Goal: Task Accomplishment & Management: Manage account settings

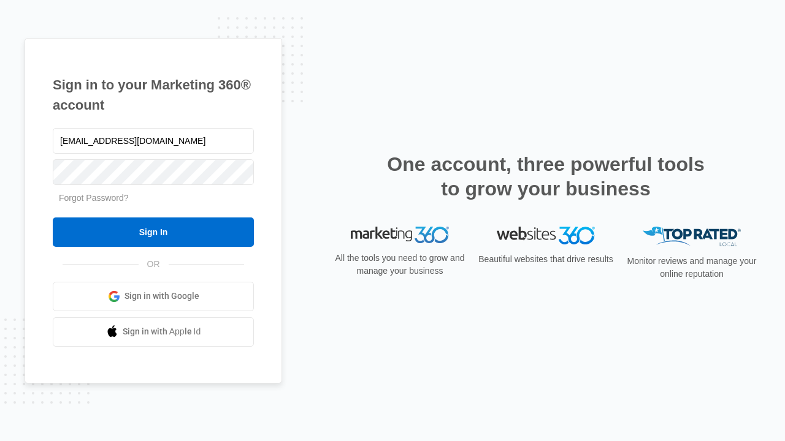
type input "dankie614@gmail.com"
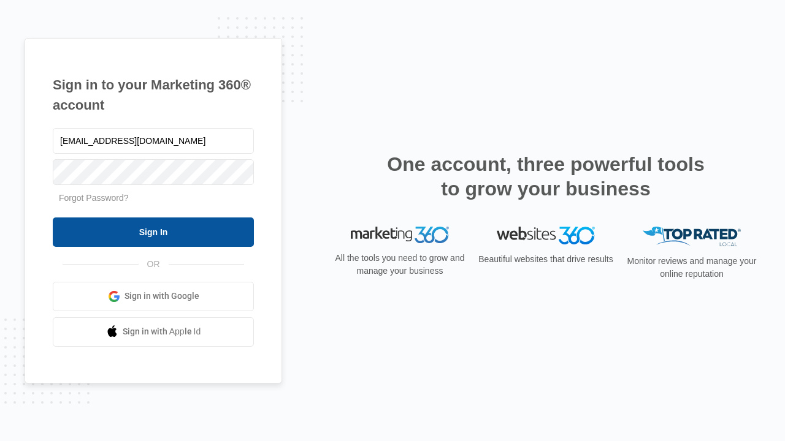
click at [153, 232] on input "Sign In" at bounding box center [153, 232] width 201 height 29
